Goal: Task Accomplishment & Management: Complete application form

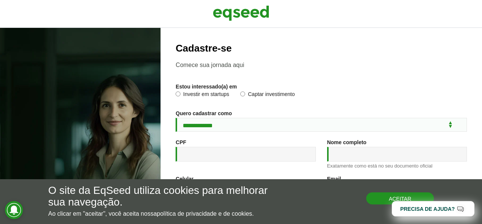
click at [373, 202] on button "Aceitar" at bounding box center [400, 198] width 68 height 12
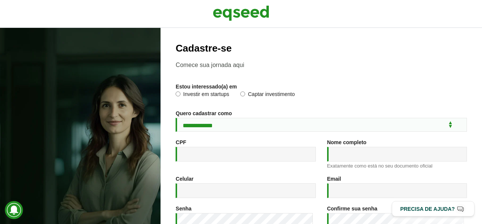
click at [265, 93] on label "Captar investimento" at bounding box center [267, 95] width 54 height 8
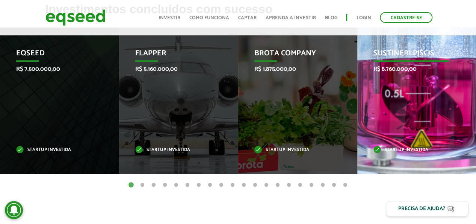
scroll to position [328, 0]
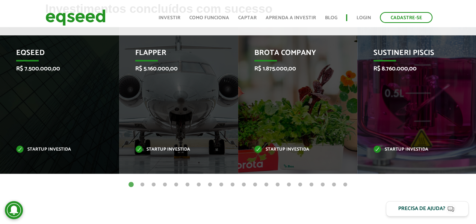
click at [145, 183] on button "2" at bounding box center [143, 185] width 8 height 8
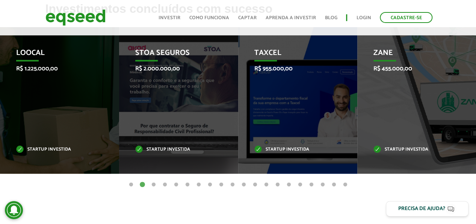
click at [156, 182] on button "3" at bounding box center [154, 185] width 8 height 8
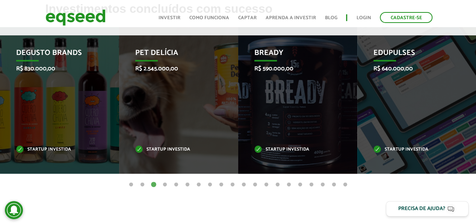
click at [142, 184] on button "2" at bounding box center [143, 185] width 8 height 8
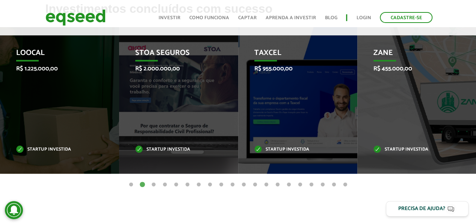
click at [152, 183] on button "3" at bounding box center [154, 185] width 8 height 8
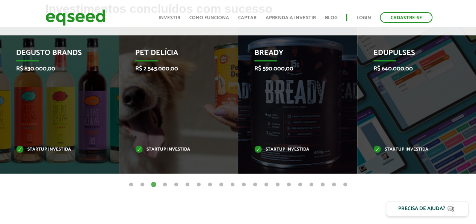
click at [164, 184] on button "4" at bounding box center [165, 185] width 8 height 8
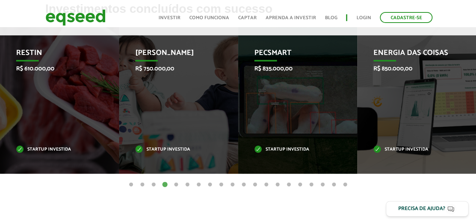
click at [177, 183] on button "5" at bounding box center [177, 185] width 8 height 8
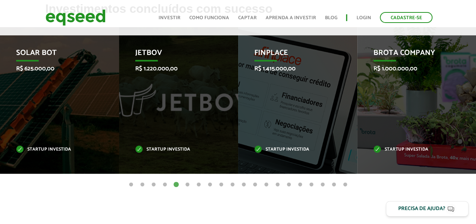
click at [192, 181] on ul "1 2 3 4 5 6 7 8 9 10 11 12 13 14 15 16 17 18 19 20" at bounding box center [238, 184] width 476 height 8
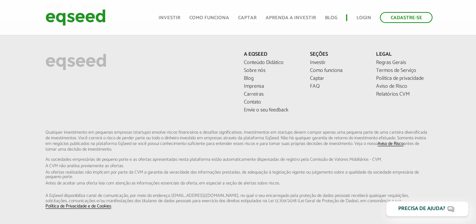
scroll to position [571, 0]
click at [321, 77] on link "Captar" at bounding box center [337, 79] width 55 height 5
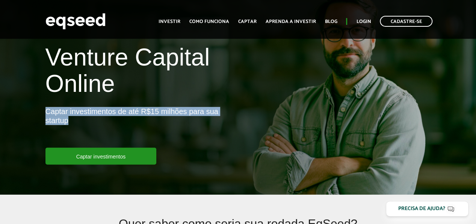
click at [187, 112] on p "Captar investimentos de até R$15 milhões para sua startup" at bounding box center [138, 127] width 187 height 41
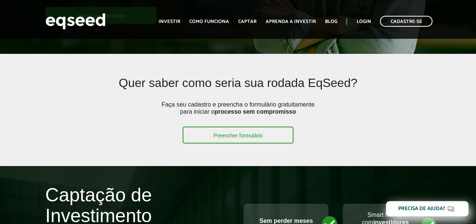
scroll to position [171, 0]
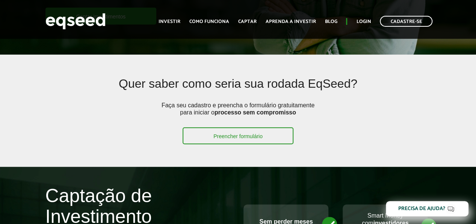
click at [209, 107] on p "Faça seu cadastro e preencha o formulário gratuitamente para iniciar o processo…" at bounding box center [238, 114] width 158 height 26
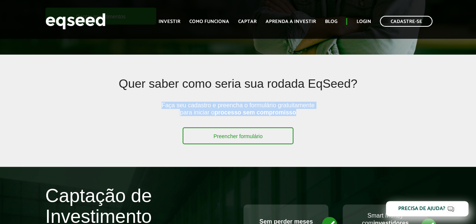
click at [209, 107] on p "Faça seu cadastro e preencha o formulário gratuitamente para iniciar o processo…" at bounding box center [238, 114] width 158 height 26
click at [263, 109] on strong "processo sem compromisso" at bounding box center [256, 112] width 82 height 6
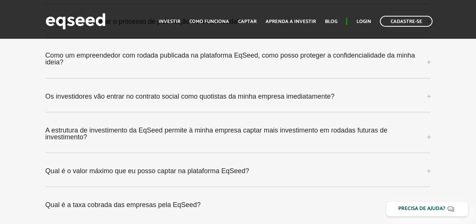
scroll to position [2022, 0]
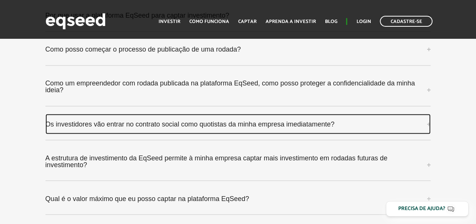
click at [257, 114] on link "Os investidores vão entrar no contrato social como quotistas da minha empresa i…" at bounding box center [238, 124] width 386 height 20
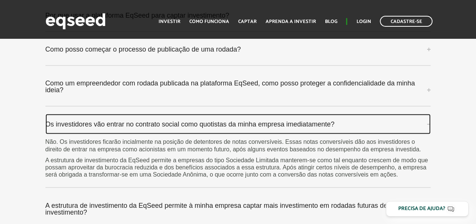
click at [257, 114] on link "Os investidores vão entrar no contrato social como quotistas da minha empresa i…" at bounding box center [238, 124] width 386 height 20
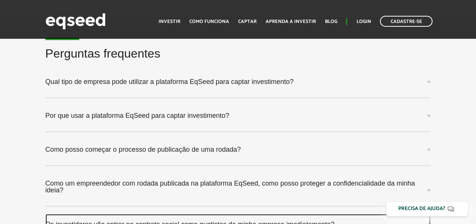
scroll to position [1922, 0]
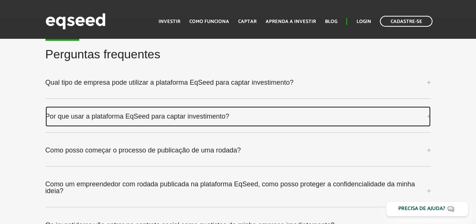
click at [237, 114] on link "Por que usar a plataforma EqSeed para captar investimento?" at bounding box center [238, 116] width 386 height 20
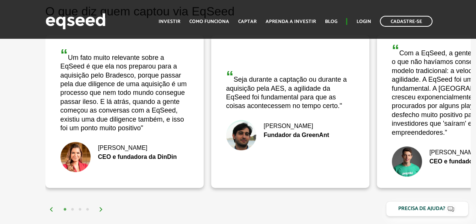
scroll to position [1487, 0]
click at [100, 204] on div "1 2 3 4" at bounding box center [259, 208] width 421 height 9
click at [100, 206] on img at bounding box center [101, 208] width 5 height 5
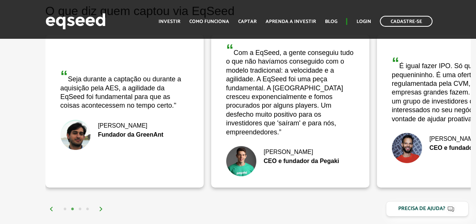
click at [100, 206] on img at bounding box center [101, 208] width 5 height 5
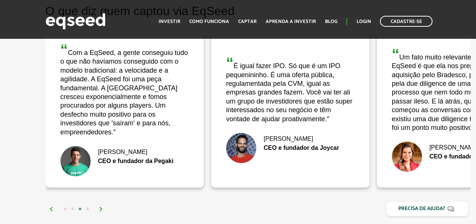
click at [100, 206] on img at bounding box center [101, 208] width 5 height 5
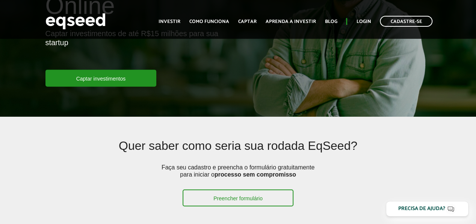
scroll to position [107, 0]
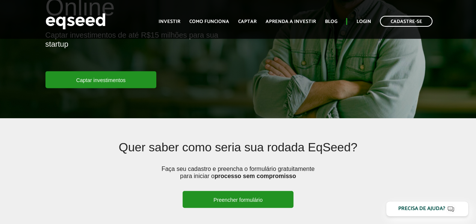
click at [267, 201] on link "Preencher formulário" at bounding box center [238, 199] width 111 height 17
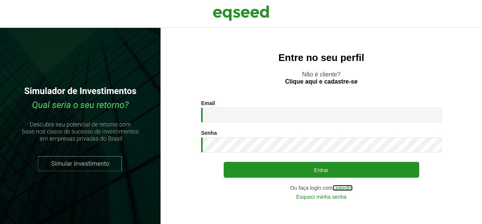
click at [345, 187] on link "LinkedIn" at bounding box center [343, 187] width 20 height 5
